Goal: Information Seeking & Learning: Learn about a topic

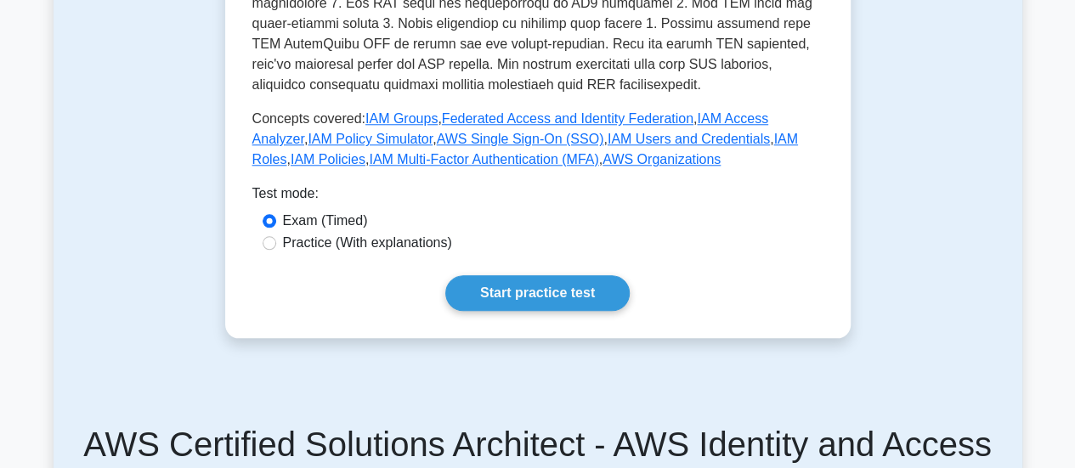
scroll to position [799, 0]
click at [303, 232] on label "Practice (With explanations)" at bounding box center [367, 242] width 169 height 20
click at [276, 235] on input "Practice (With explanations)" at bounding box center [270, 242] width 14 height 14
radio input "true"
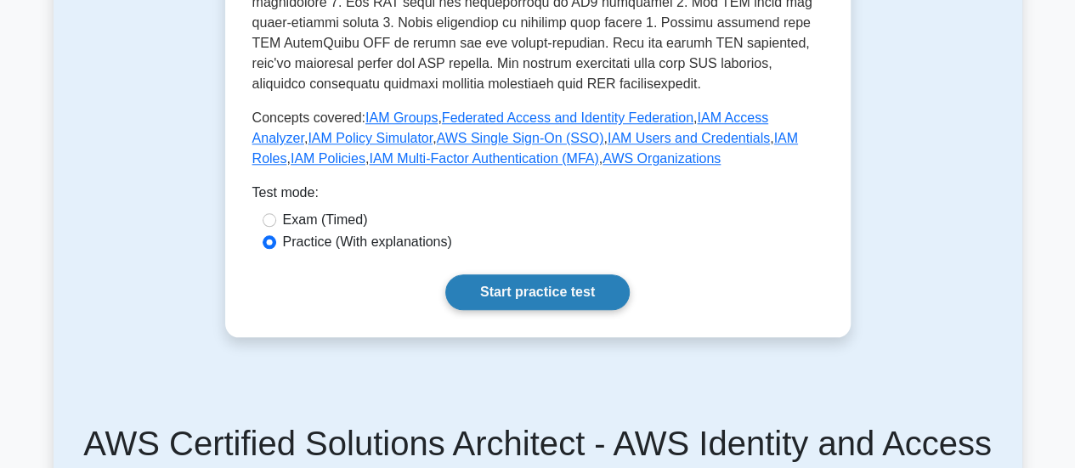
click at [496, 275] on link "Start practice test" at bounding box center [537, 293] width 184 height 36
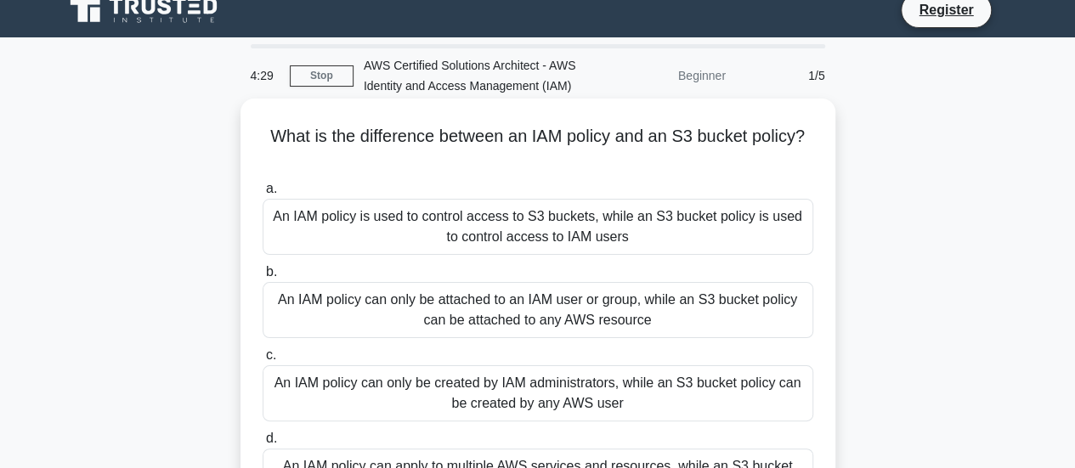
scroll to position [16, 0]
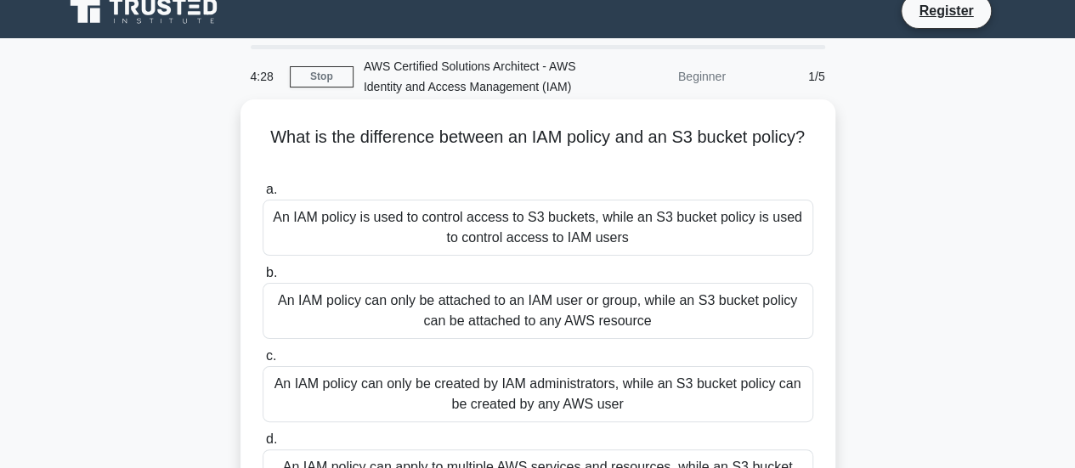
click at [347, 247] on div "An IAM policy is used to control access to S3 buckets, while an S3 bucket polic…" at bounding box center [538, 228] width 551 height 56
click at [263, 195] on input "a. An IAM policy is used to control access to S3 buckets, while an S3 bucket po…" at bounding box center [263, 189] width 0 height 11
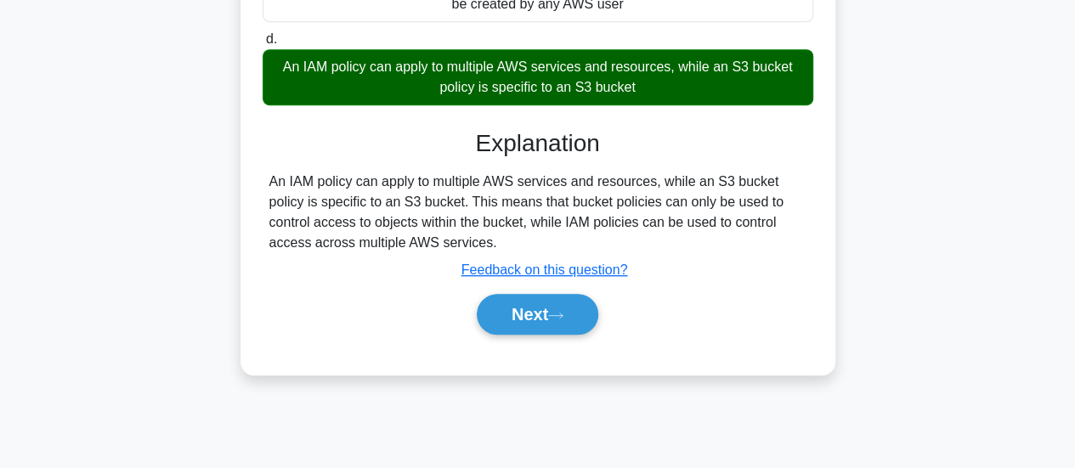
scroll to position [421, 0]
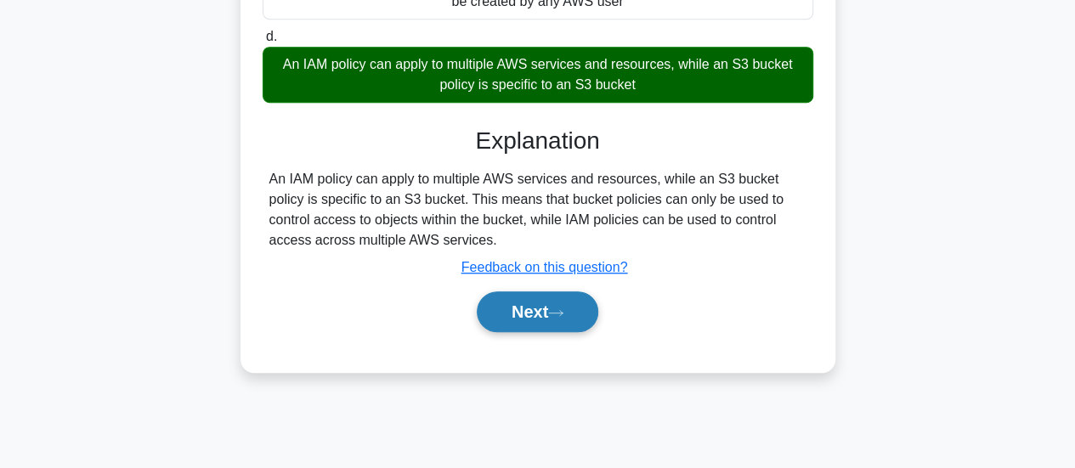
click at [521, 310] on button "Next" at bounding box center [538, 311] width 122 height 41
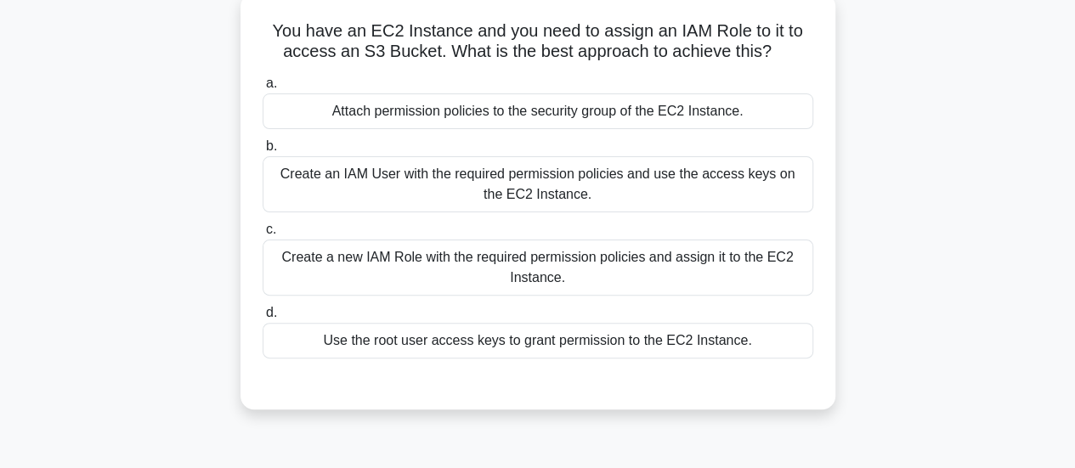
scroll to position [123, 0]
click at [704, 269] on div "Create a new IAM Role with the required permission policies and assign it to th…" at bounding box center [538, 267] width 551 height 56
click at [263, 235] on input "c. Create a new IAM Role with the required permission policies and assign it to…" at bounding box center [263, 229] width 0 height 11
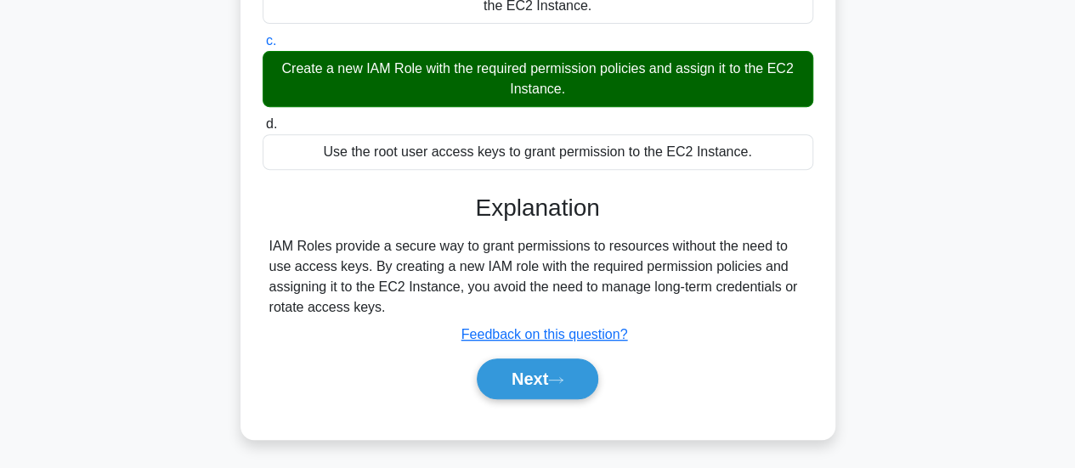
scroll to position [312, 0]
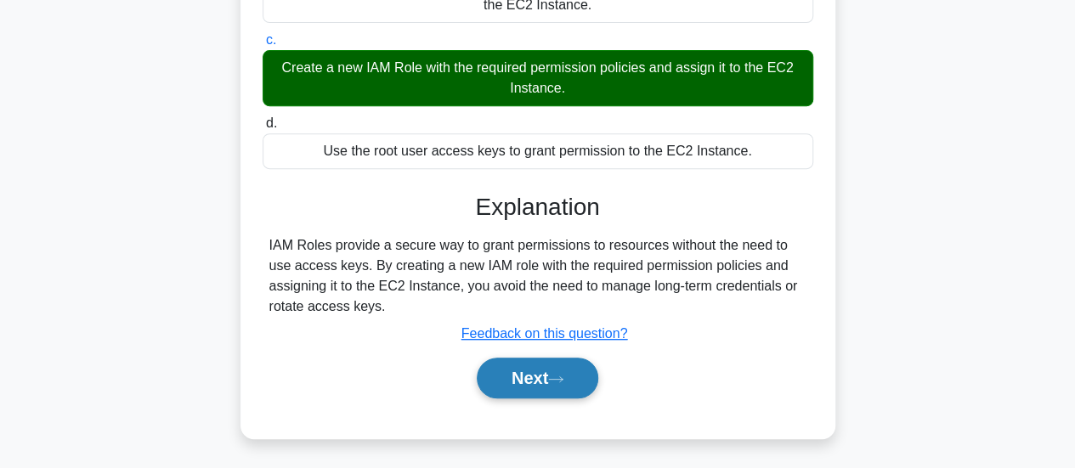
click at [552, 360] on button "Next" at bounding box center [538, 378] width 122 height 41
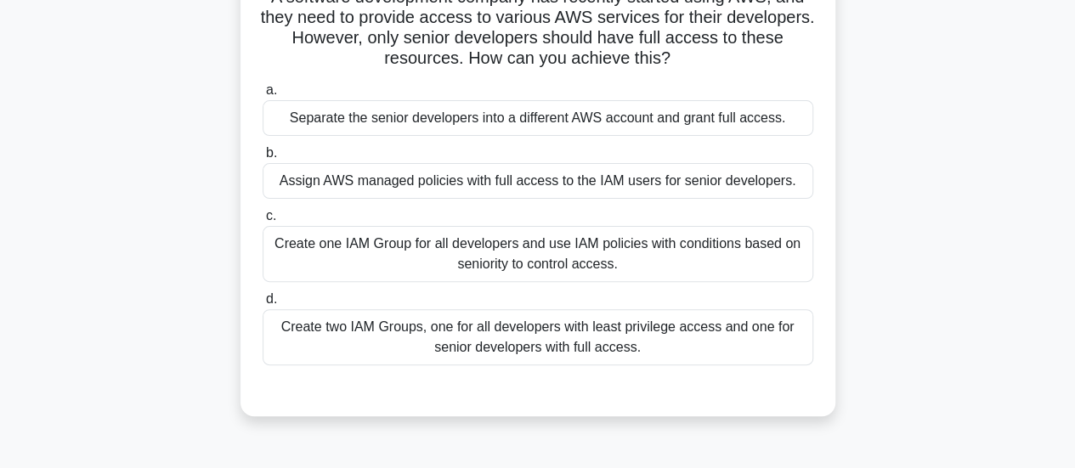
scroll to position [161, 0]
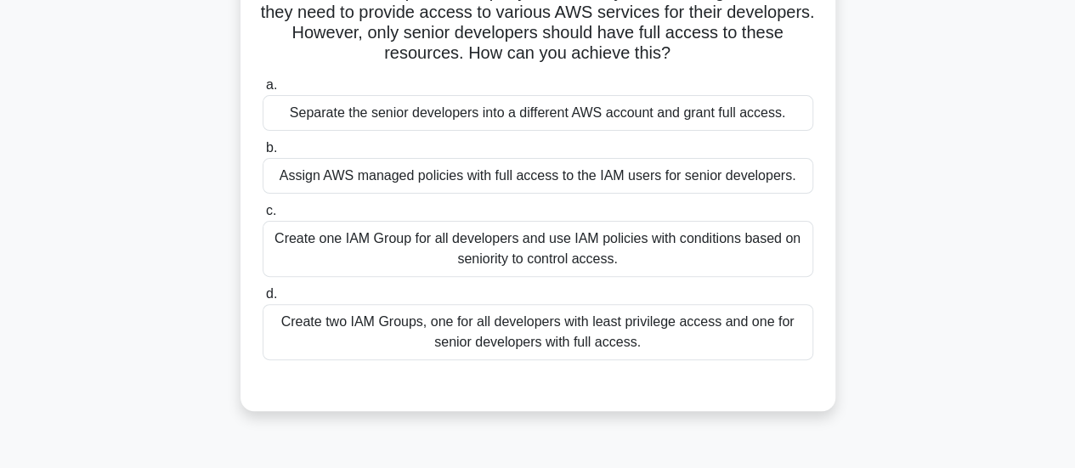
click at [653, 325] on div "Create two IAM Groups, one for all developers with least privilege access and o…" at bounding box center [538, 332] width 551 height 56
click at [263, 300] on input "d. Create two IAM Groups, one for all developers with least privilege access an…" at bounding box center [263, 294] width 0 height 11
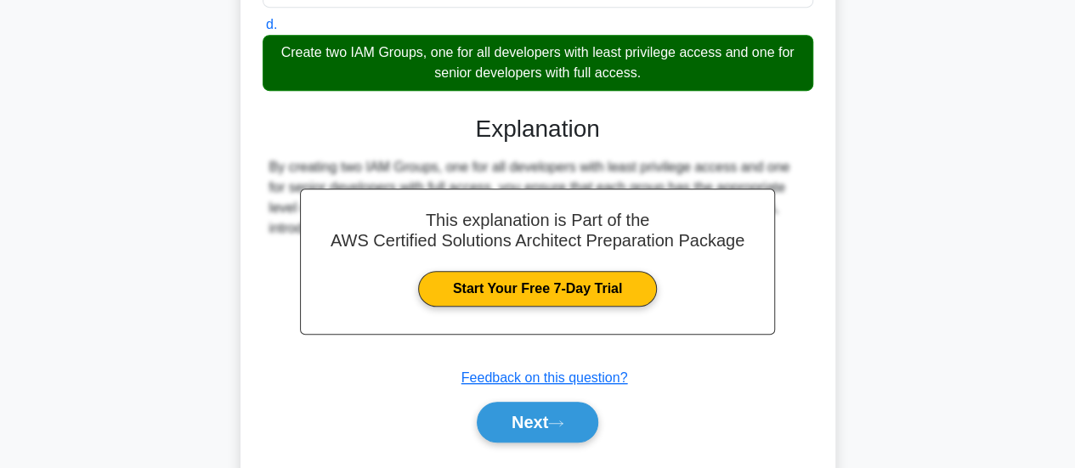
scroll to position [475, 0]
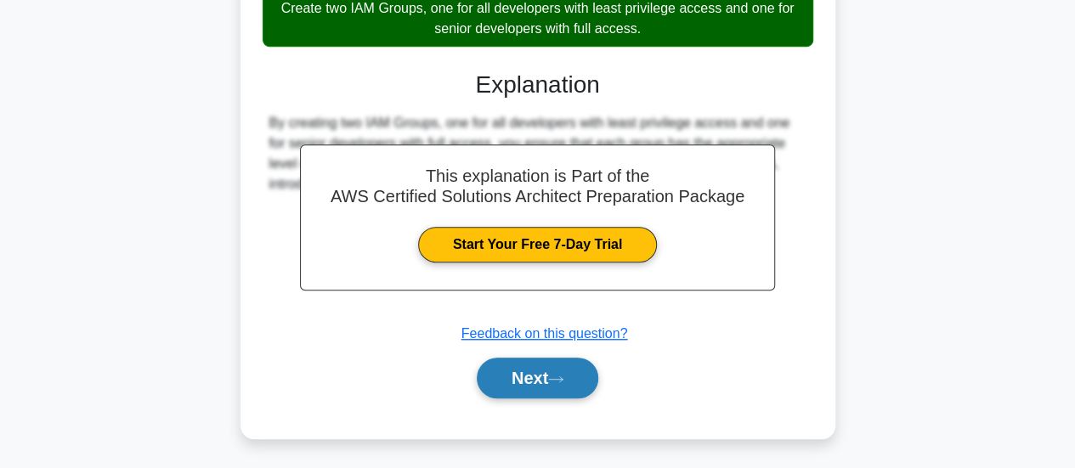
click at [512, 376] on button "Next" at bounding box center [538, 378] width 122 height 41
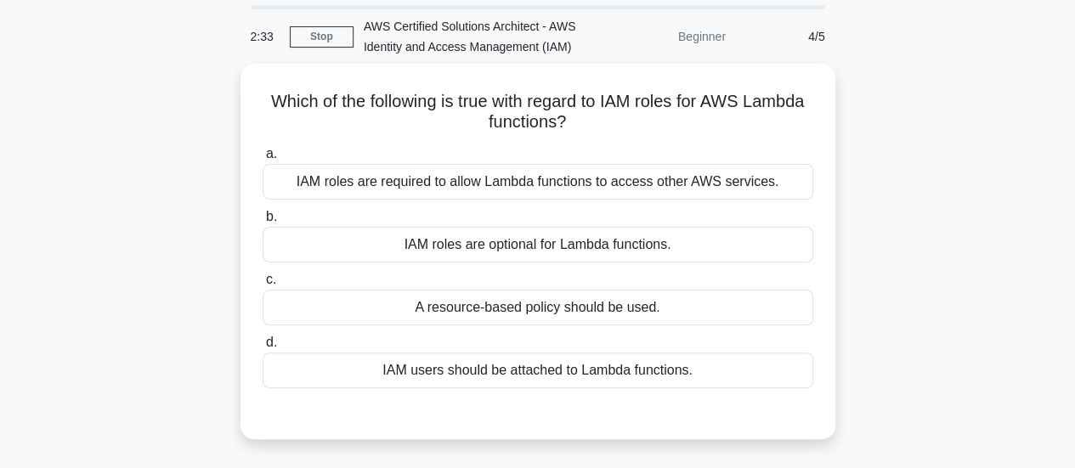
scroll to position [57, 0]
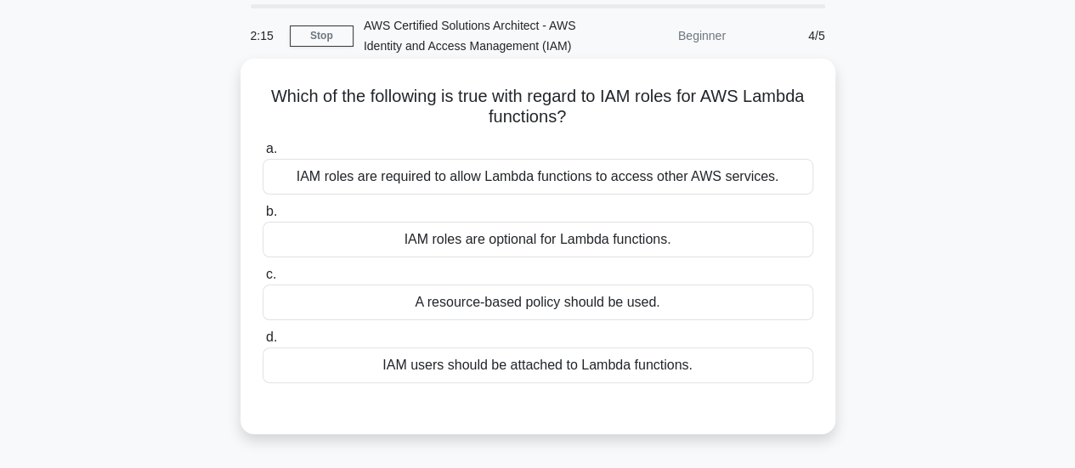
click at [573, 302] on div "A resource-based policy should be used." at bounding box center [538, 303] width 551 height 36
click at [263, 280] on input "c. A resource-based policy should be used." at bounding box center [263, 274] width 0 height 11
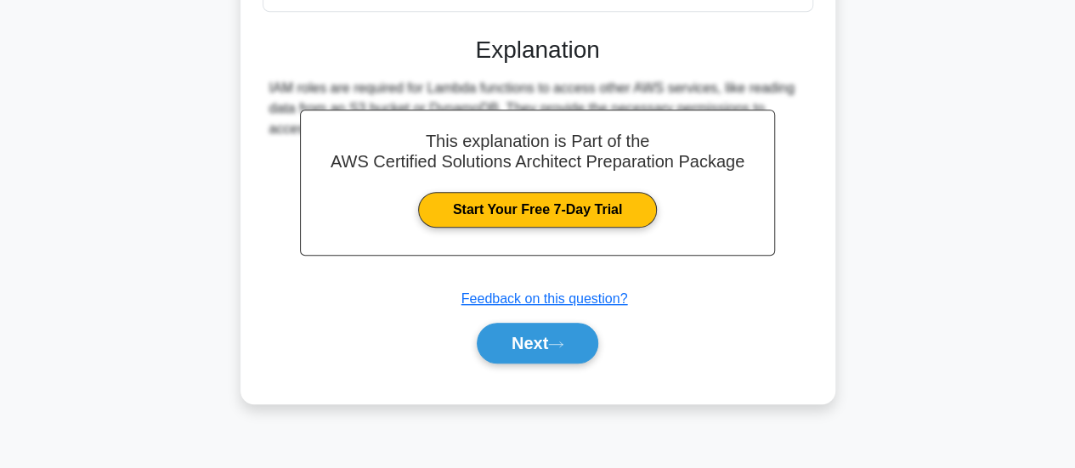
scroll to position [450, 0]
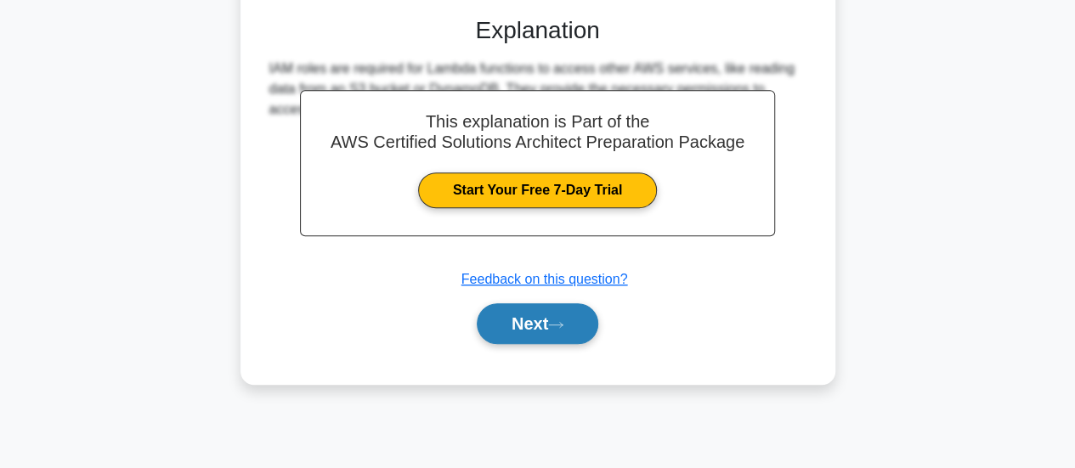
click at [529, 317] on button "Next" at bounding box center [538, 323] width 122 height 41
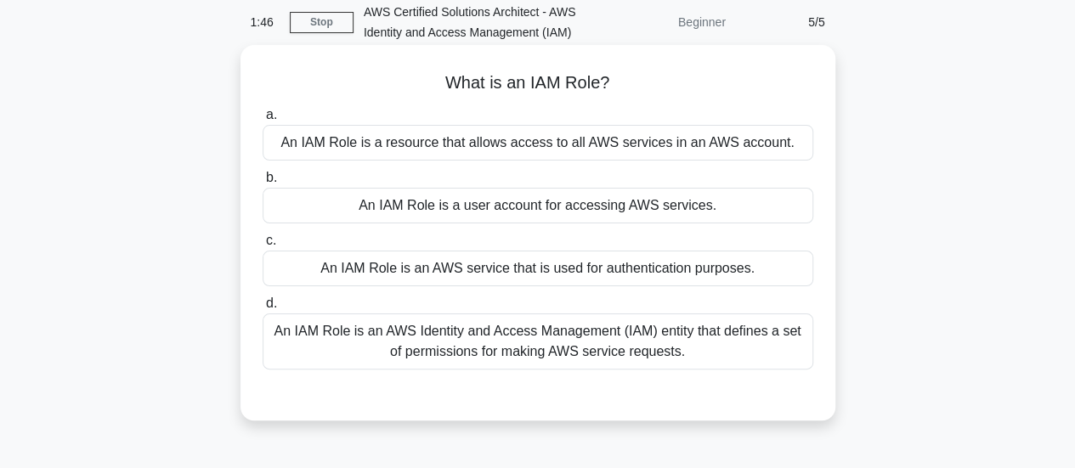
scroll to position [76, 0]
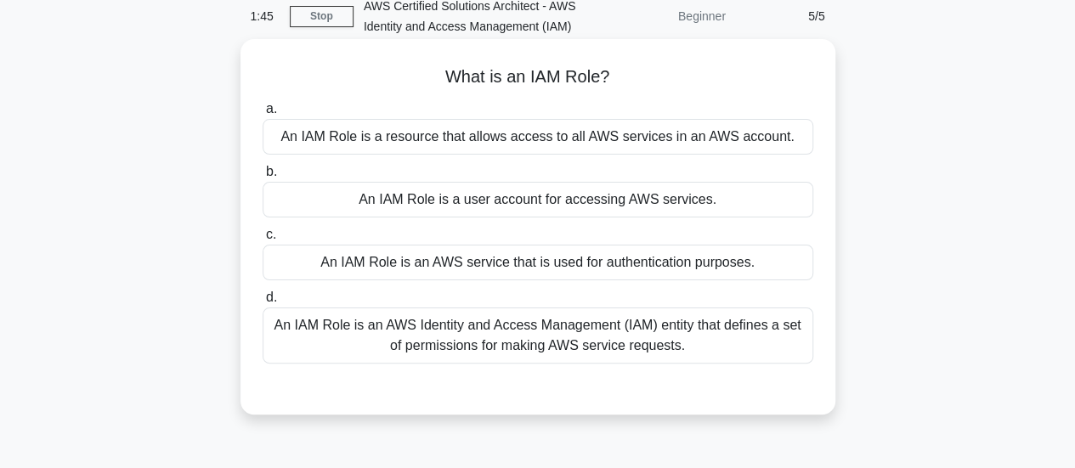
click at [459, 348] on div "An IAM Role is an AWS Identity and Access Management (IAM) entity that defines …" at bounding box center [538, 336] width 551 height 56
click at [263, 303] on input "d. An IAM Role is an AWS Identity and Access Management (IAM) entity that defin…" at bounding box center [263, 297] width 0 height 11
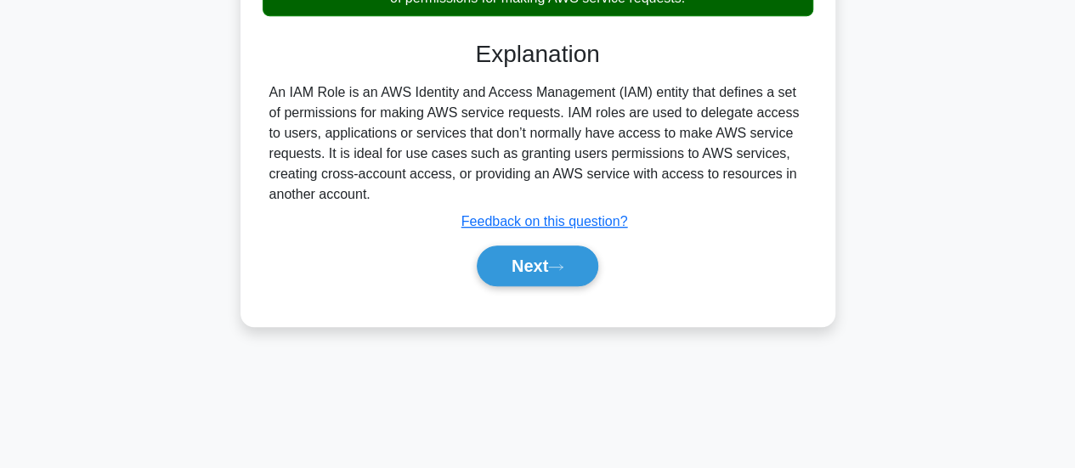
scroll to position [439, 0]
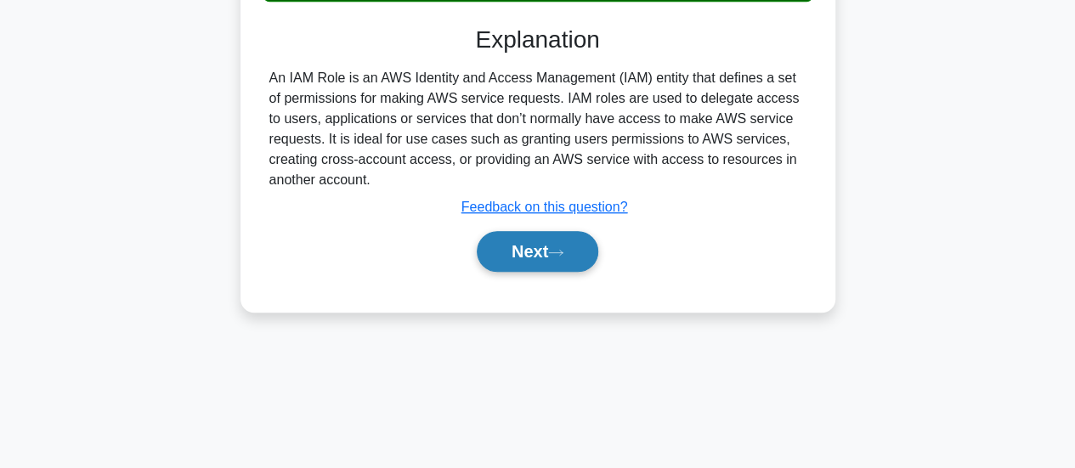
click at [517, 259] on button "Next" at bounding box center [538, 251] width 122 height 41
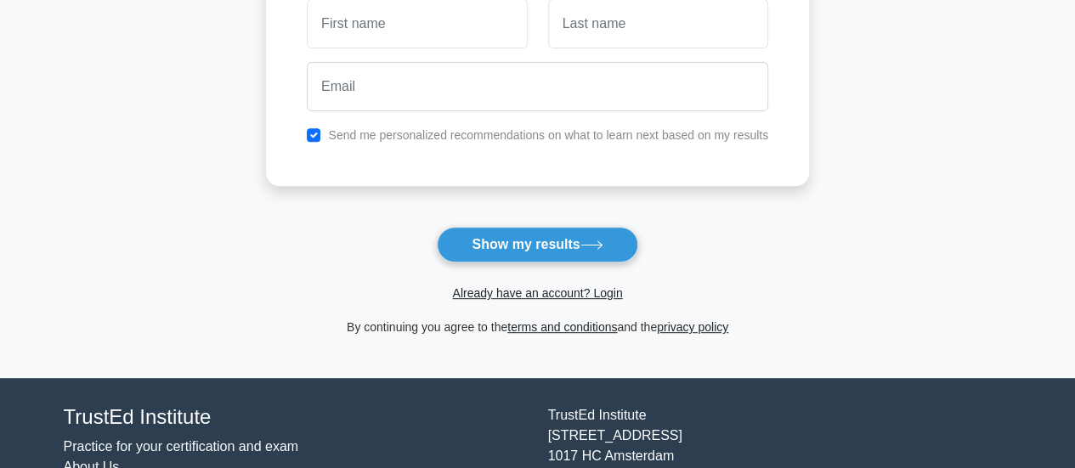
scroll to position [289, 0]
